Goal: Task Accomplishment & Management: Manage account settings

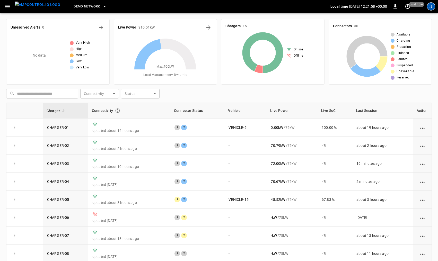
click at [430, 6] on div "J" at bounding box center [431, 6] width 8 height 8
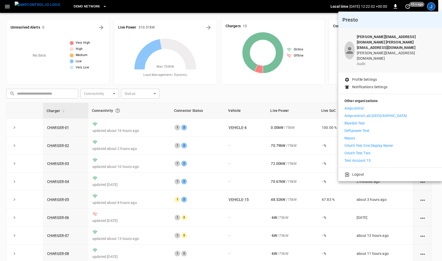
click at [105, 9] on div at bounding box center [221, 130] width 442 height 261
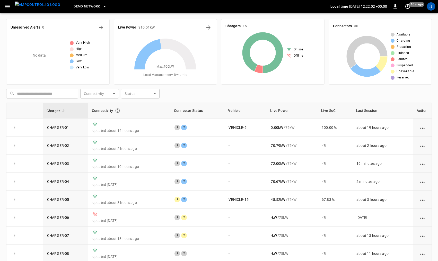
click at [87, 8] on body "DEMO NETWORK Local time [DATE] 12:22:02 +00:00 0 10 s ago J Unresolved Alerts 0…" at bounding box center [219, 152] width 438 height 305
click at [104, 8] on div "DEMO NETWORK" at bounding box center [197, 7] width 266 height 12
click at [102, 8] on icon "button" at bounding box center [104, 6] width 5 height 5
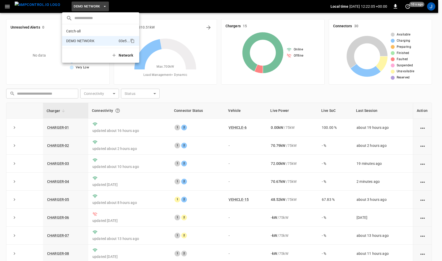
click at [4, 7] on div at bounding box center [221, 130] width 442 height 261
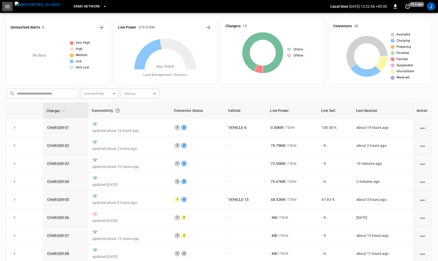
click at [7, 7] on icon "button" at bounding box center [7, 6] width 5 height 3
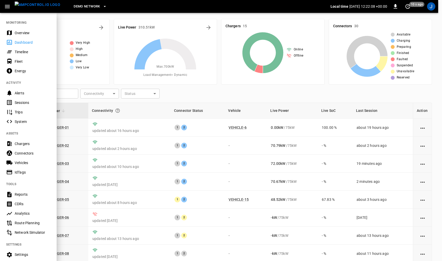
click at [25, 148] on div "Chargers" at bounding box center [28, 144] width 57 height 10
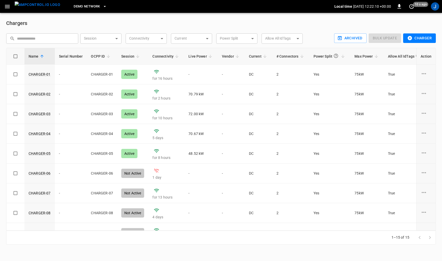
click at [7, 5] on icon "button" at bounding box center [7, 6] width 5 height 3
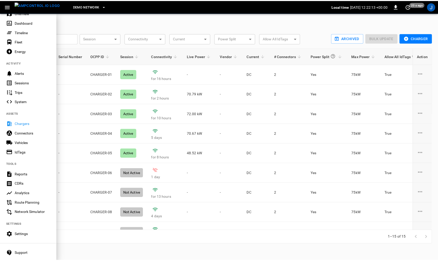
scroll to position [46, 0]
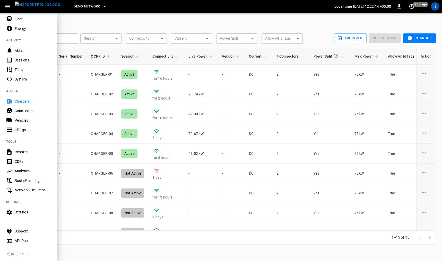
click at [27, 210] on div "Settings" at bounding box center [33, 212] width 36 height 5
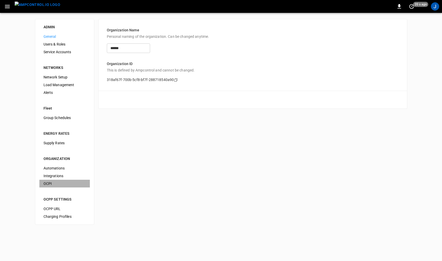
click at [51, 182] on span "OCPI" at bounding box center [64, 183] width 42 height 5
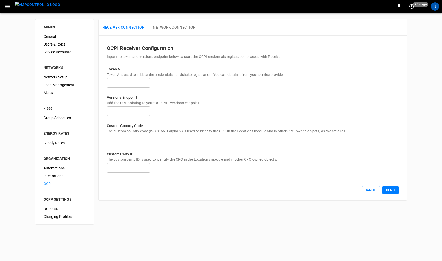
type input "**********"
type input "**"
type input "***"
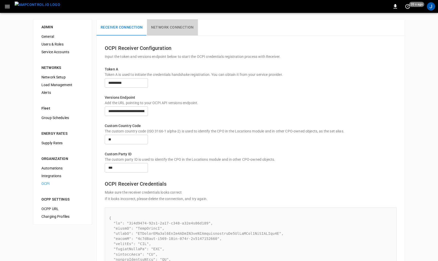
click at [167, 25] on button "Network Connection" at bounding box center [172, 27] width 51 height 16
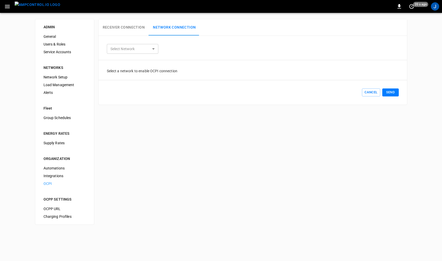
click at [120, 31] on button "Receiver Connection" at bounding box center [124, 27] width 50 height 16
